Goal: Book appointment/travel/reservation

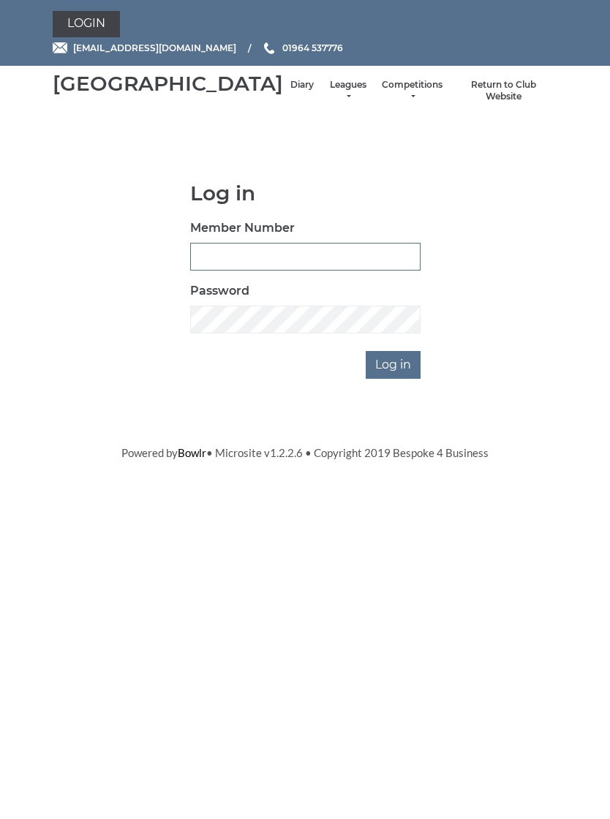
type input "1039"
click at [394, 379] on input "Log in" at bounding box center [392, 365] width 55 height 28
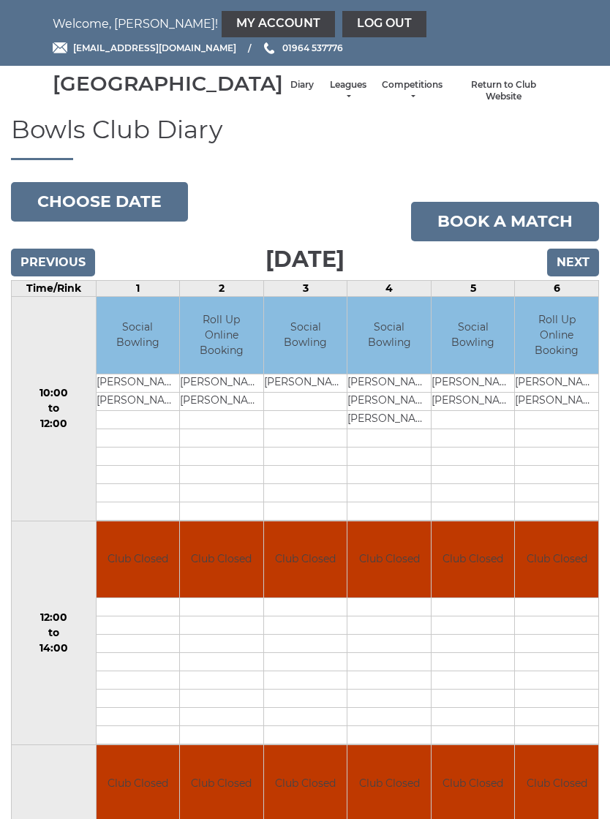
click at [124, 213] on button "Choose date" at bounding box center [99, 201] width 177 height 39
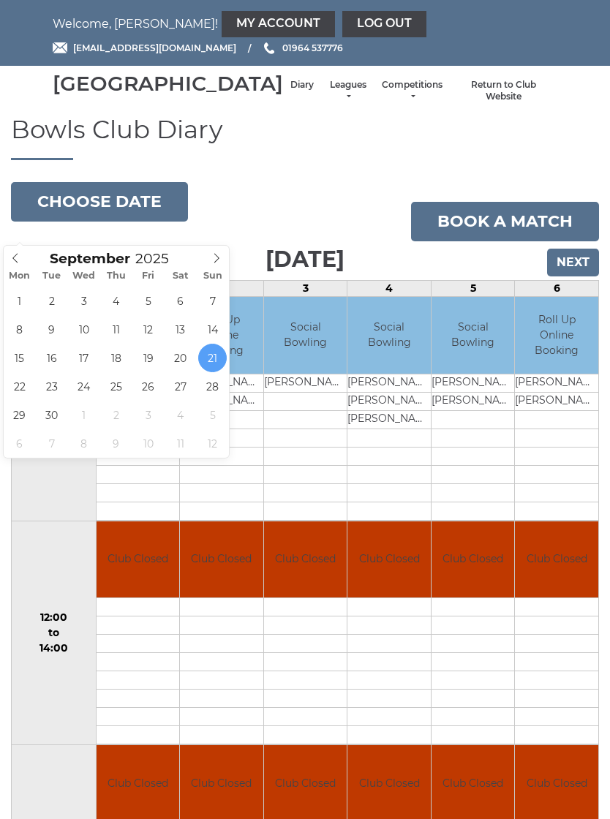
type input "[DATE]"
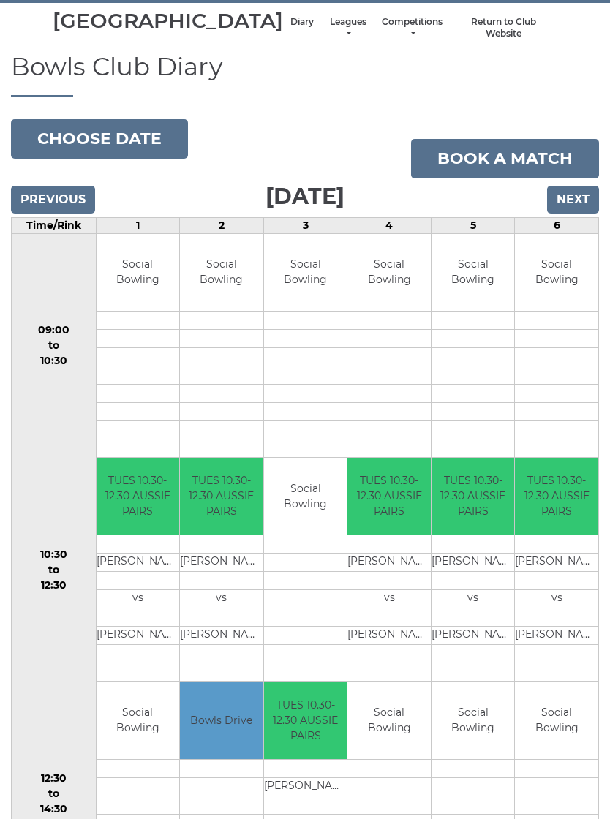
scroll to position [65, 0]
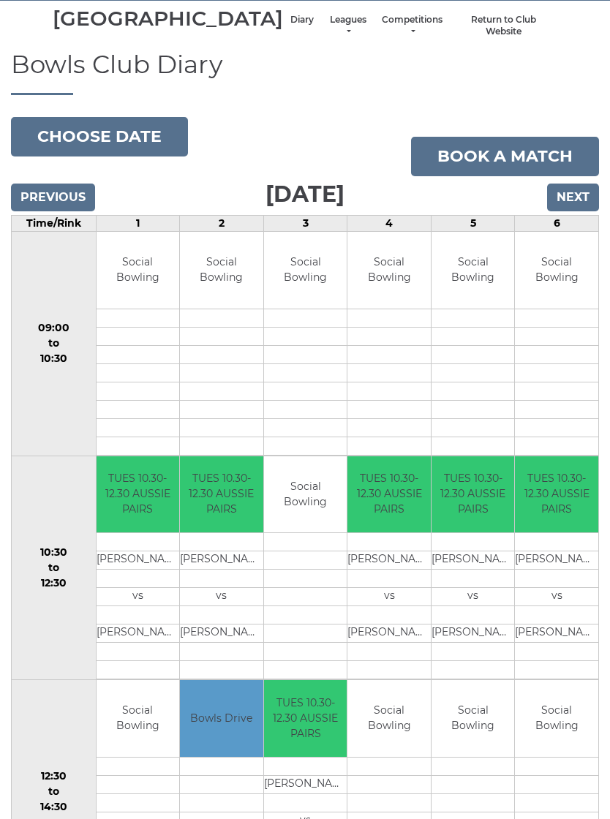
click at [118, 154] on button "Choose date" at bounding box center [99, 136] width 177 height 39
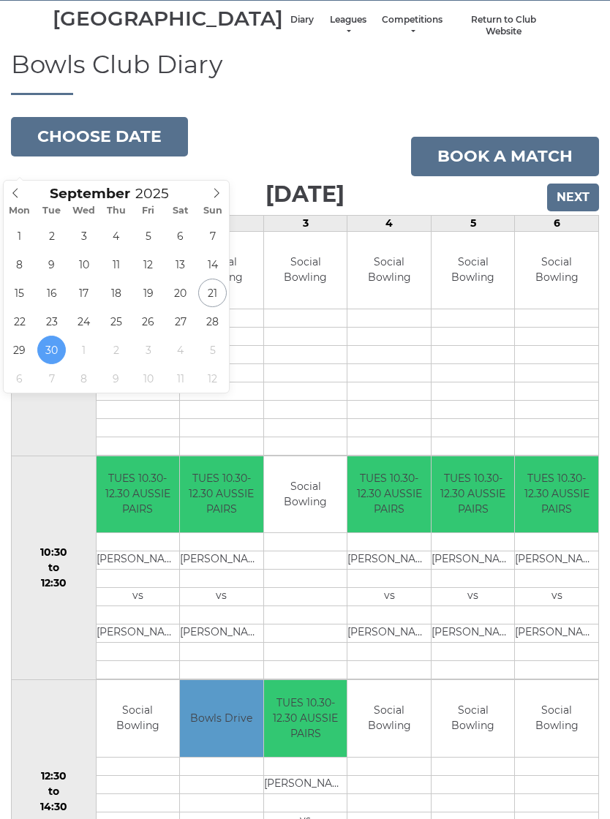
type input "[DATE]"
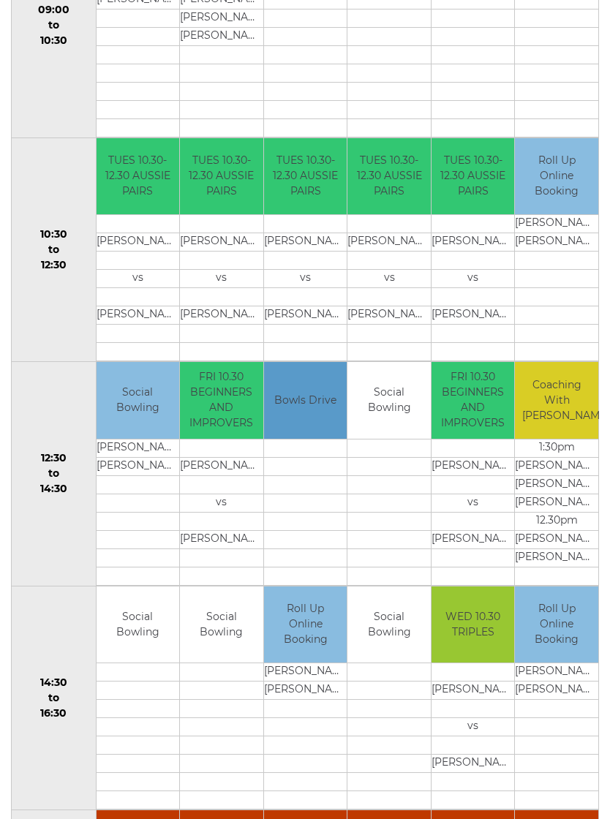
scroll to position [385, 0]
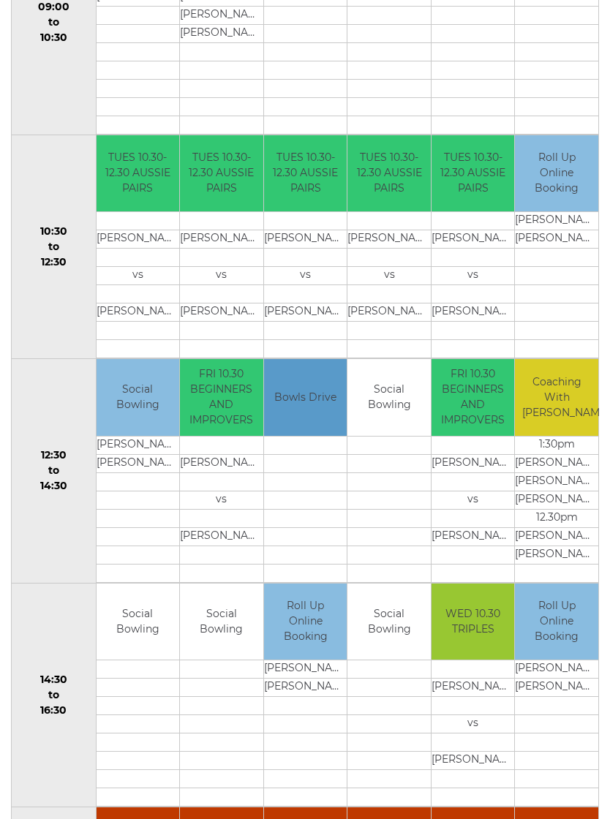
click at [598, 286] on td at bounding box center [556, 276] width 83 height 18
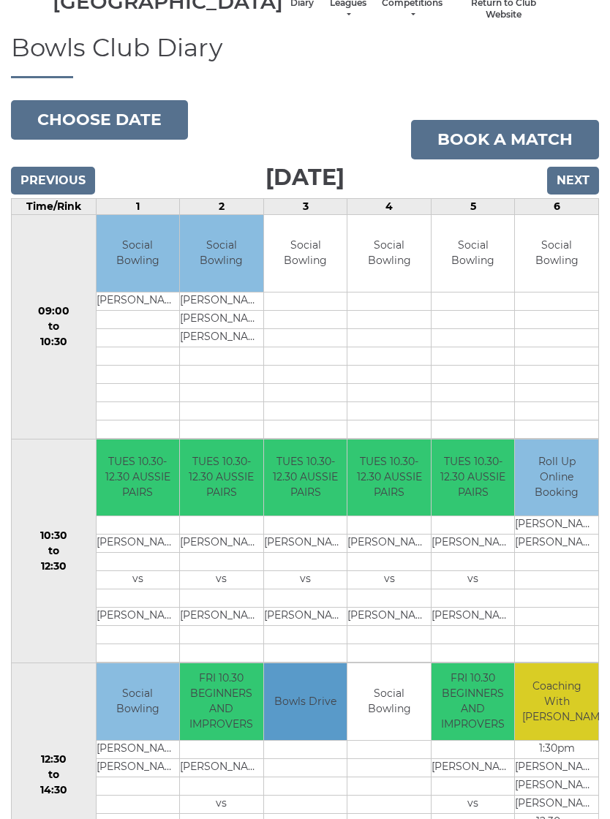
scroll to position [83, 0]
